Goal: Transaction & Acquisition: Purchase product/service

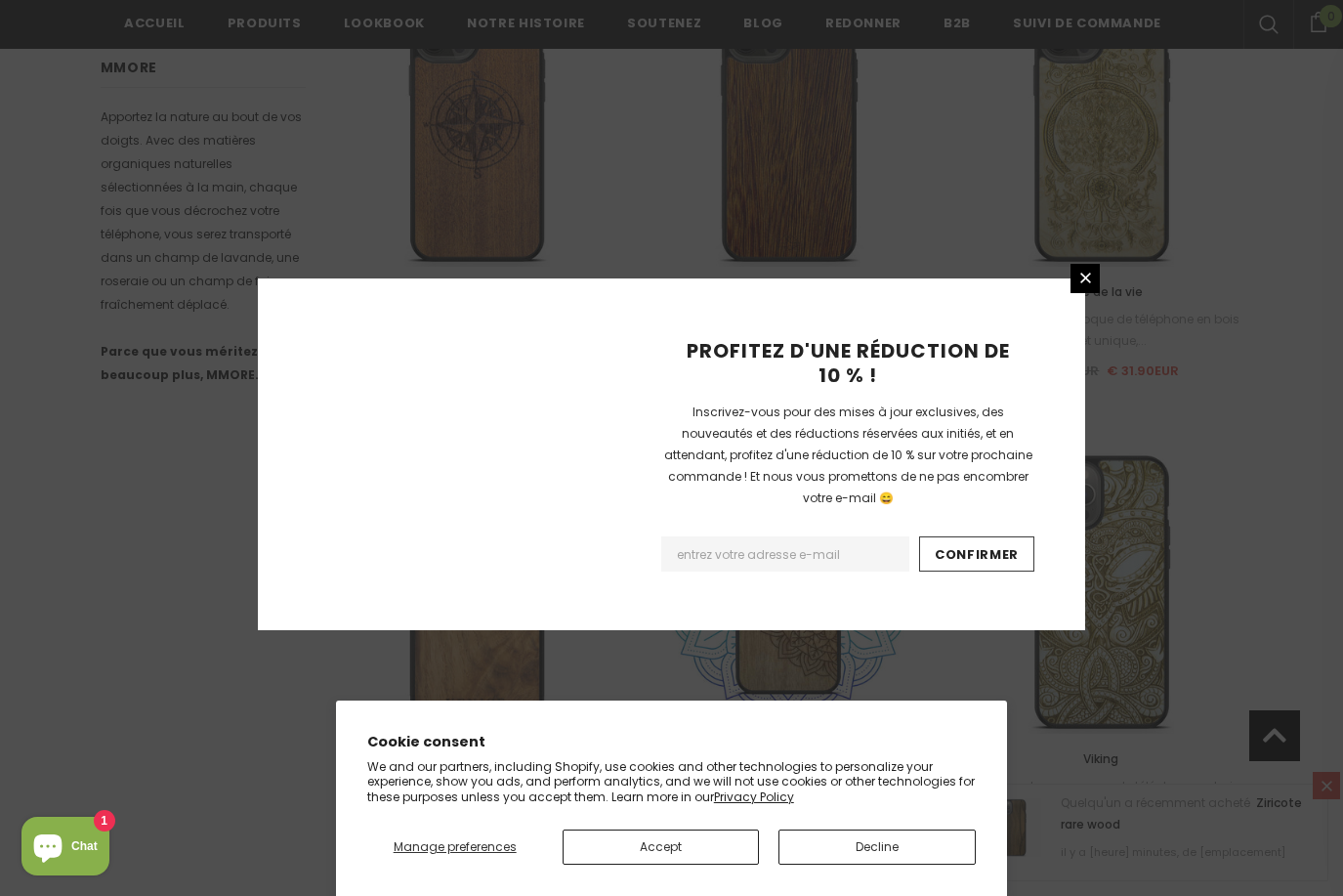
scroll to position [2192, 0]
